Goal: Obtain resource: Download file/media

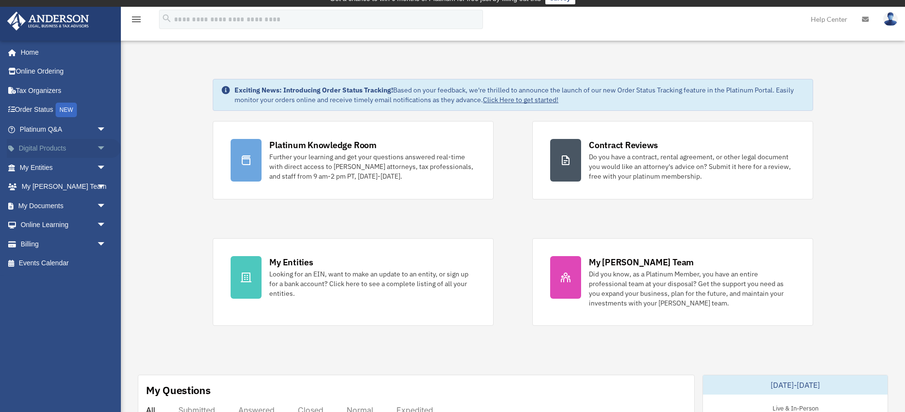
scroll to position [11, 0]
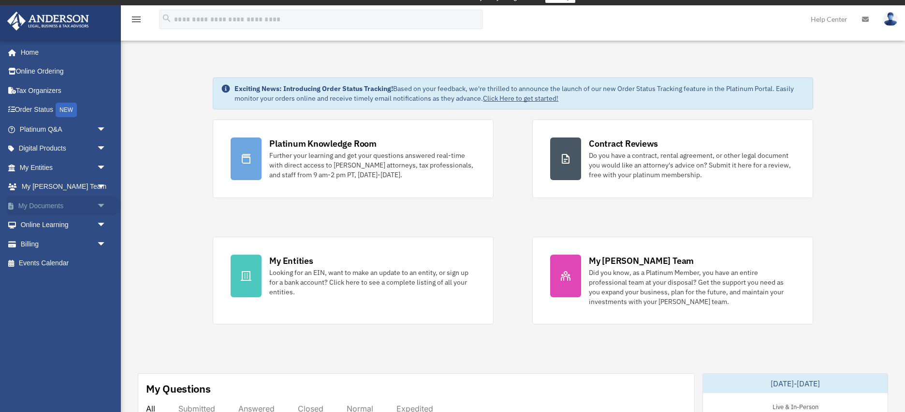
click at [56, 206] on link "My Documents arrow_drop_down" at bounding box center [64, 205] width 114 height 19
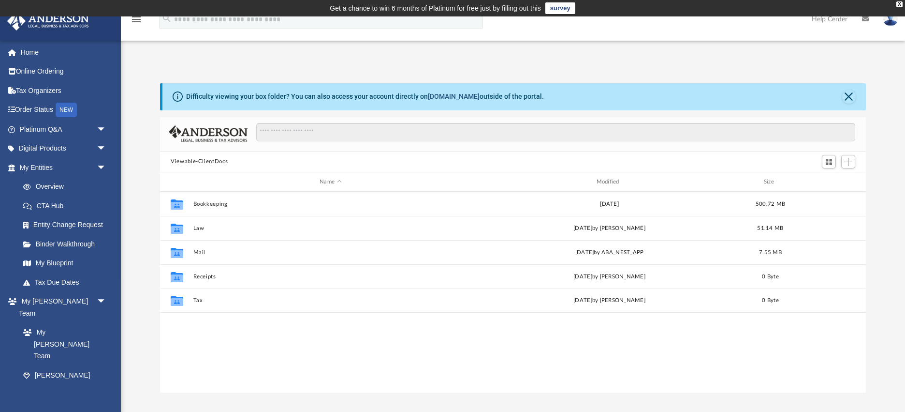
scroll to position [220, 706]
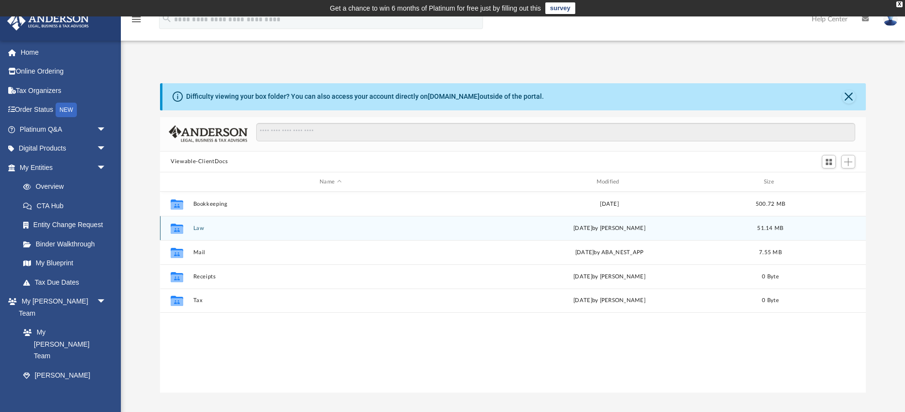
click at [177, 230] on icon "grid" at bounding box center [177, 228] width 13 height 10
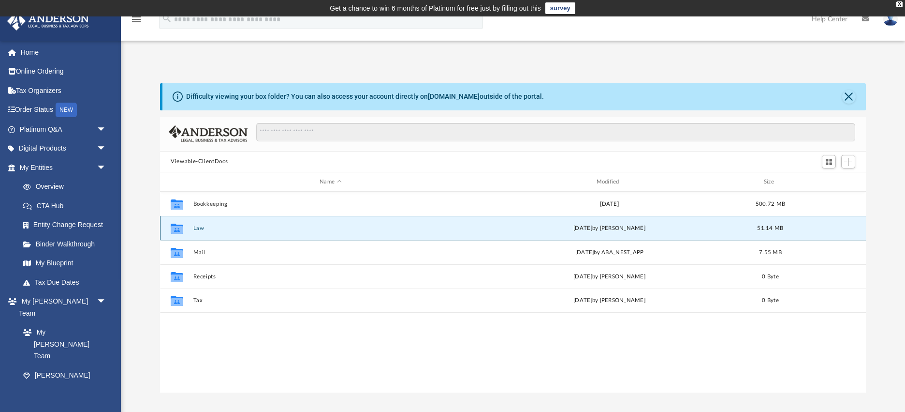
click at [177, 230] on icon "grid" at bounding box center [177, 228] width 13 height 10
click at [190, 231] on div "Collaborated Folder Law [DATE] by [PERSON_NAME] 51.14 MB" at bounding box center [513, 228] width 706 height 24
click at [176, 231] on icon "grid" at bounding box center [177, 228] width 13 height 10
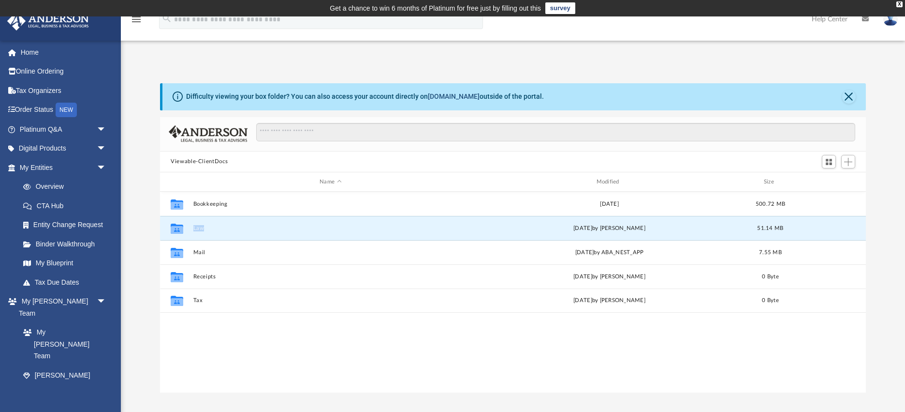
click at [451, 98] on link "[DOMAIN_NAME]" at bounding box center [454, 96] width 52 height 8
click at [181, 228] on icon "grid" at bounding box center [177, 230] width 13 height 8
click at [187, 229] on div "Collaborated Folder" at bounding box center [177, 228] width 24 height 15
click at [192, 229] on div "Collaborated Folder Law [DATE] by [PERSON_NAME] 51.14 MB" at bounding box center [513, 228] width 706 height 24
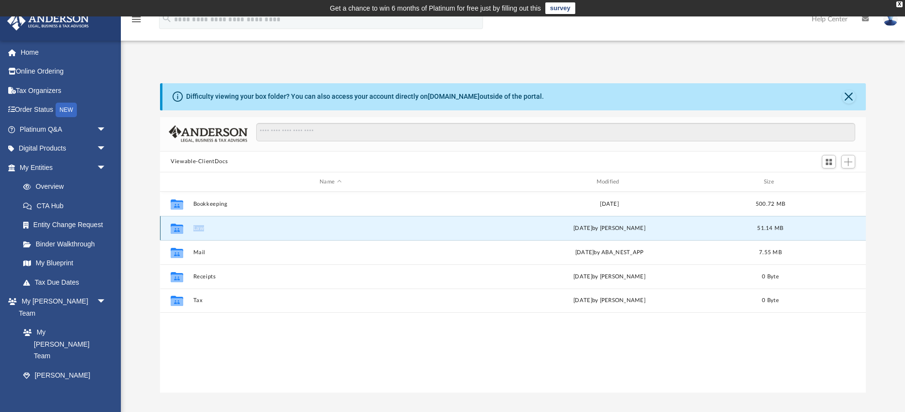
click at [205, 230] on button "Law" at bounding box center [330, 228] width 275 height 6
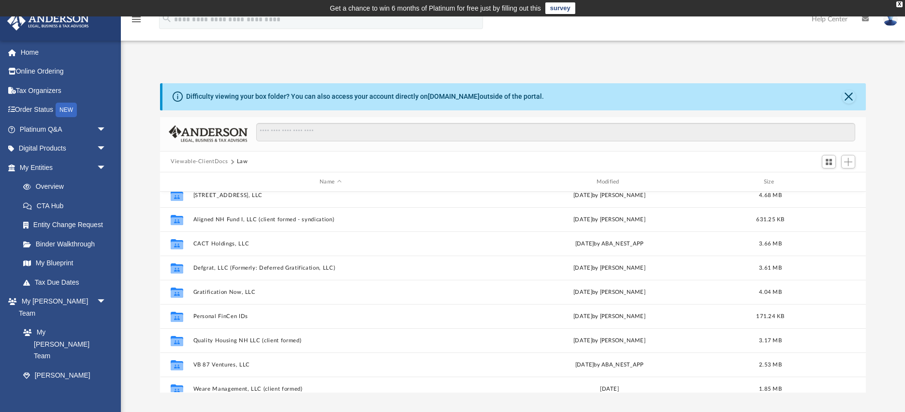
scroll to position [211, 0]
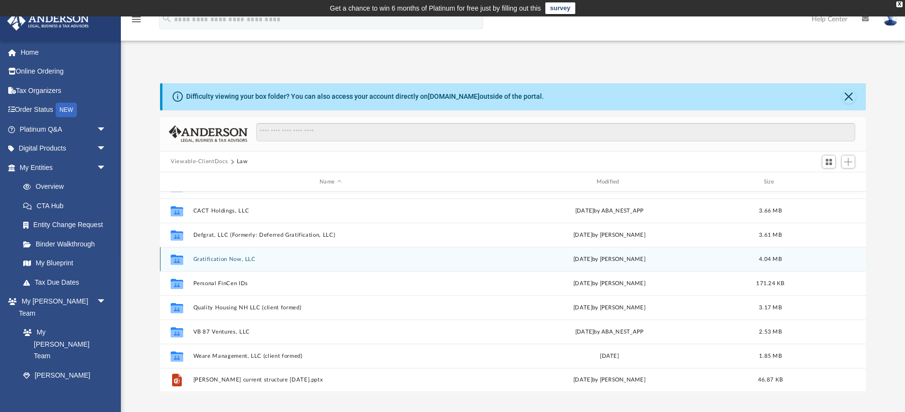
click at [215, 258] on button "Gratification Now, LLC" at bounding box center [330, 259] width 275 height 6
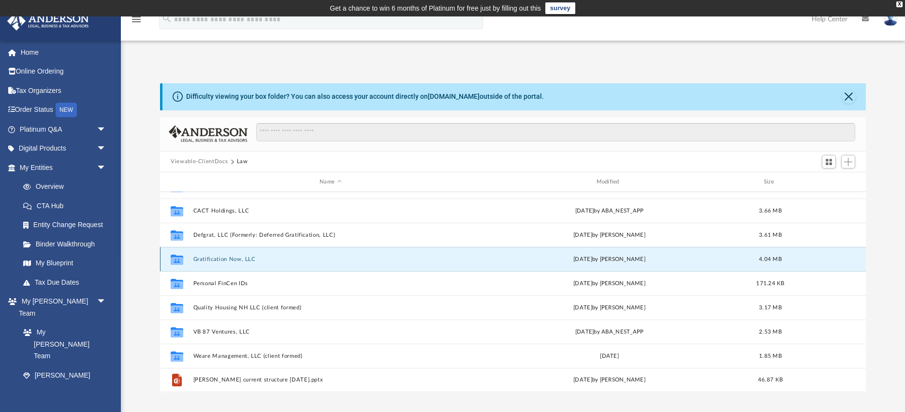
scroll to position [0, 0]
click at [214, 258] on button "Gratification Now, LLC" at bounding box center [330, 258] width 275 height 6
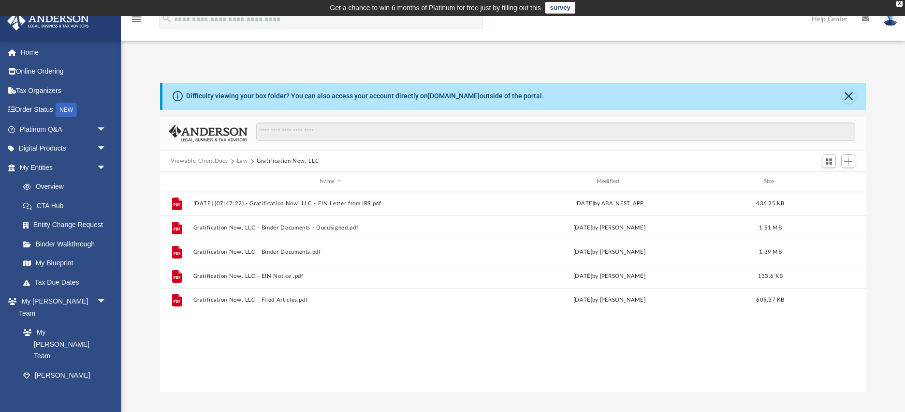
scroll to position [0, 0]
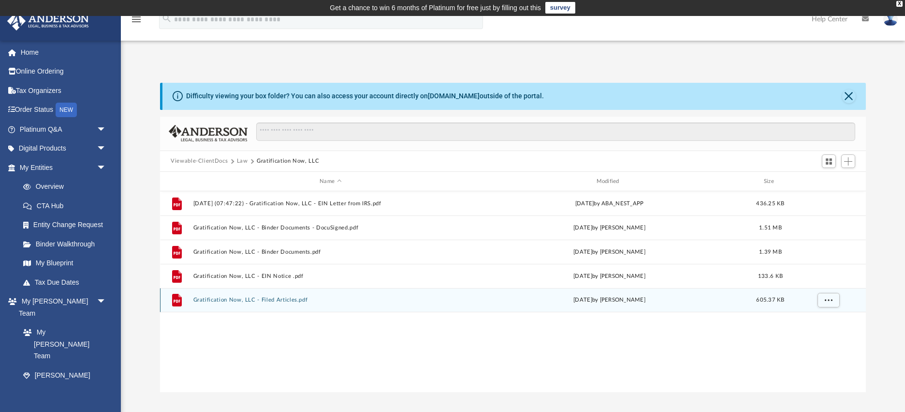
click at [267, 301] on button "Gratification Now, LLC - Filed Articles.pdf" at bounding box center [330, 300] width 275 height 6
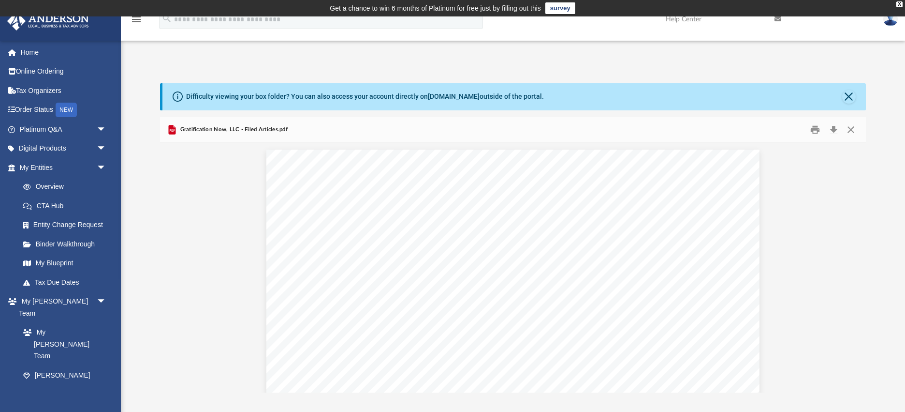
scroll to position [220, 706]
